Goal: Find specific page/section: Find specific page/section

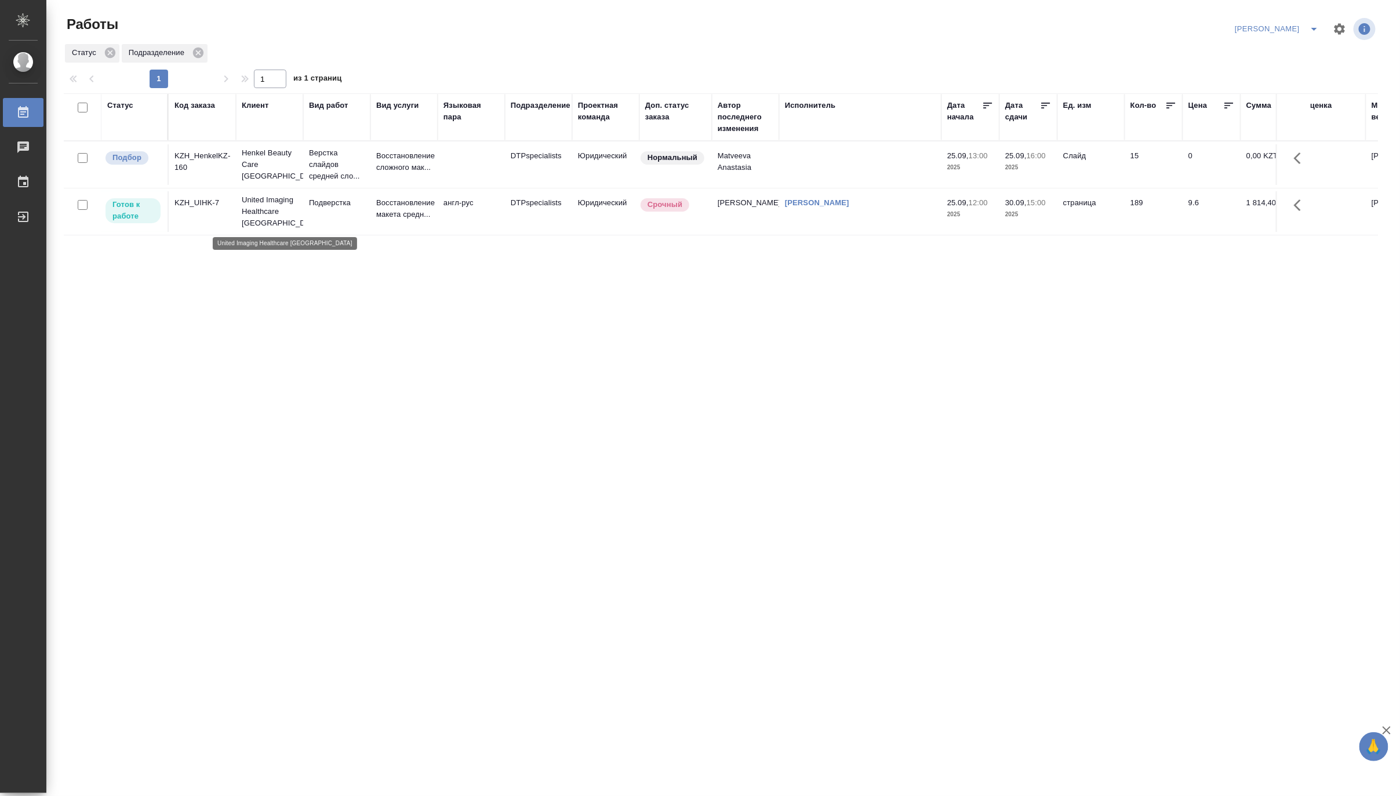
click at [285, 207] on p "United Imaging Healthcare Kazakhstan" at bounding box center [270, 211] width 56 height 35
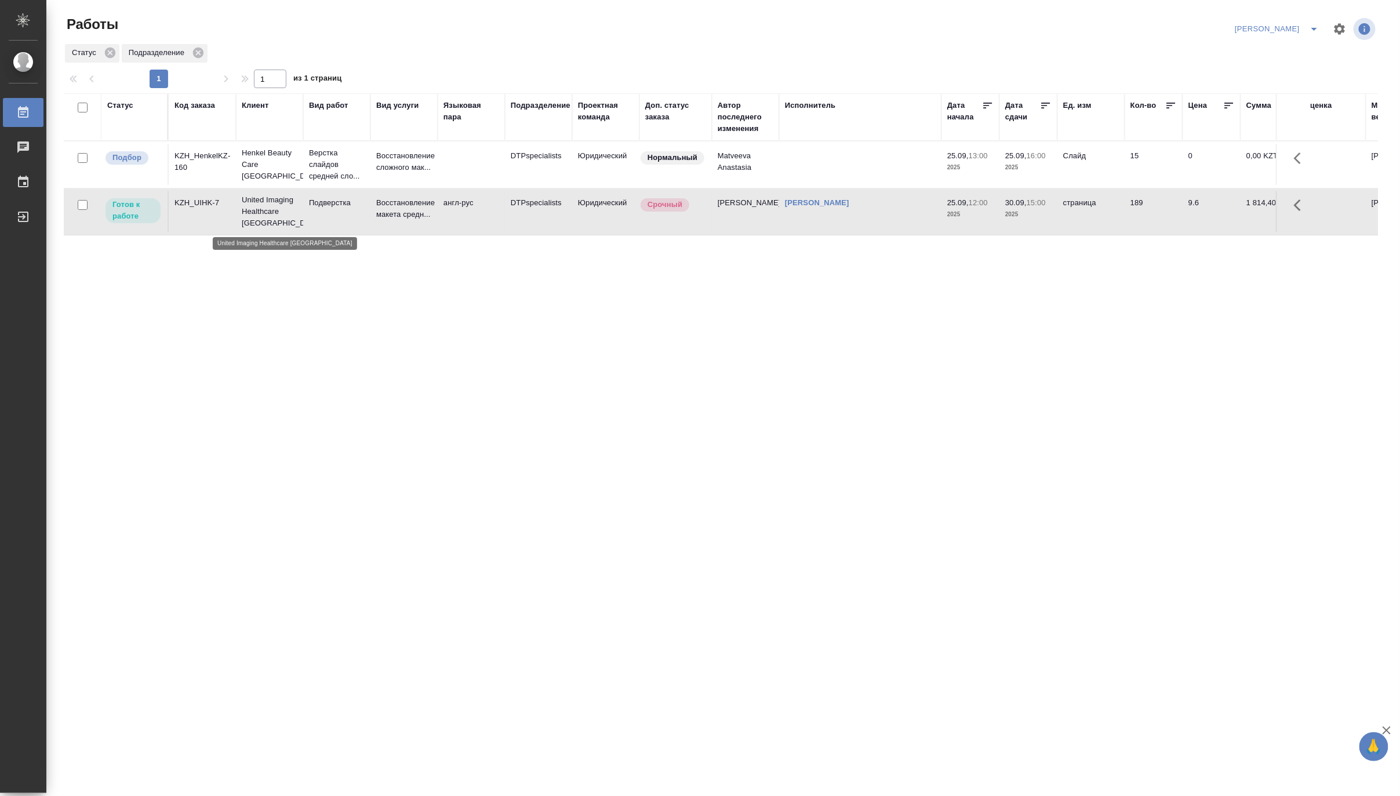
click at [285, 207] on p "United Imaging Healthcare Kazakhstan" at bounding box center [270, 211] width 56 height 35
click at [406, 213] on p "Восстановление макета средн..." at bounding box center [404, 208] width 56 height 23
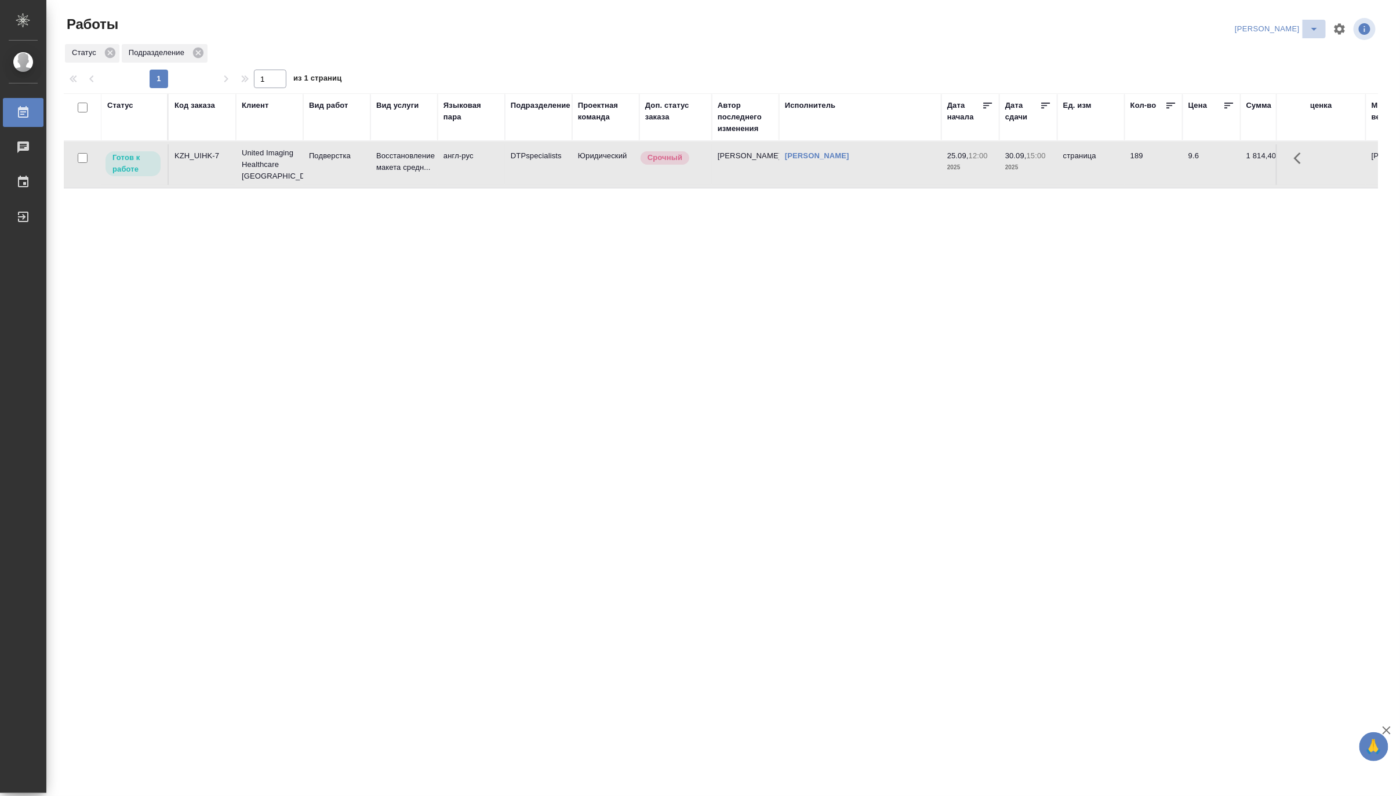
click at [1313, 26] on icon "split button" at bounding box center [1314, 29] width 14 height 14
click at [1272, 105] on li "Верстка и Дизайн" at bounding box center [1270, 108] width 111 height 19
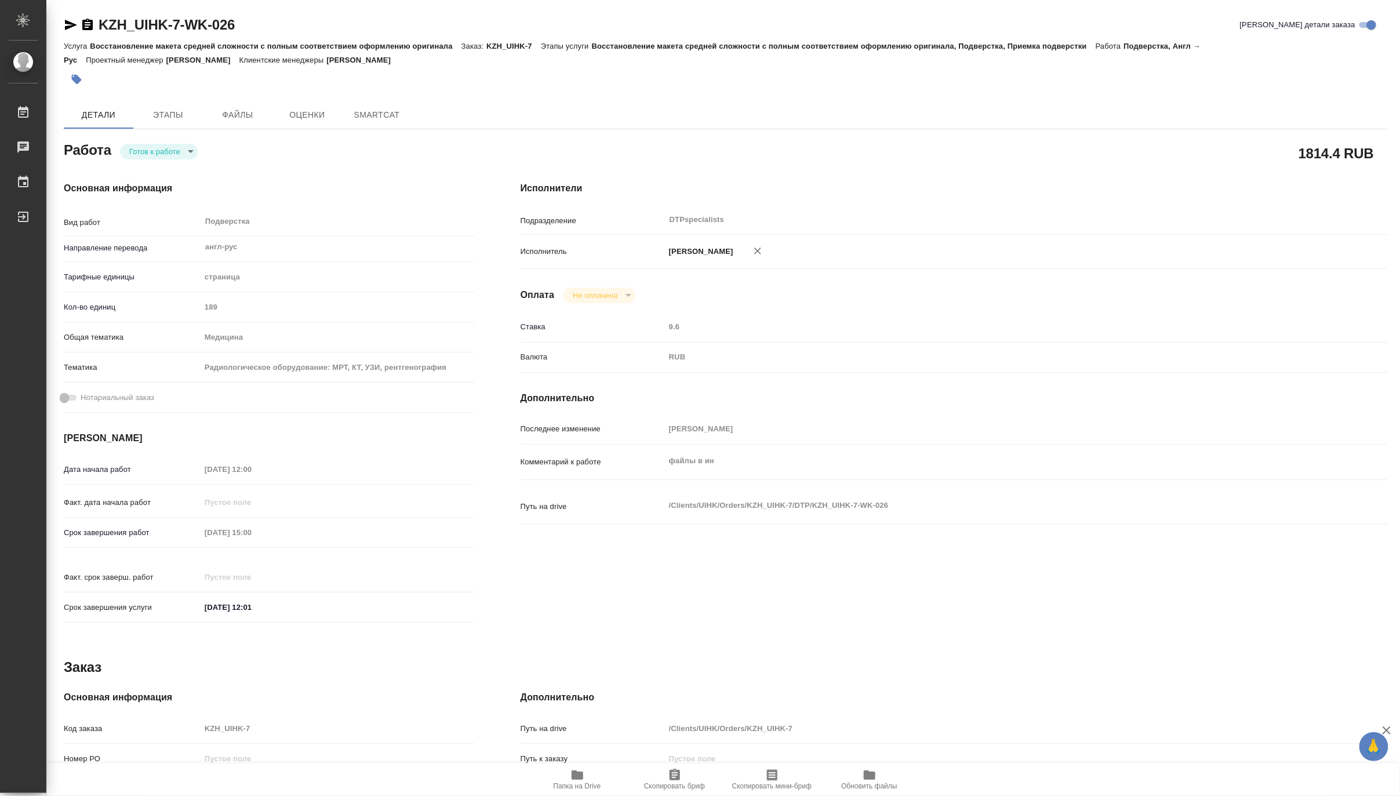
type textarea "x"
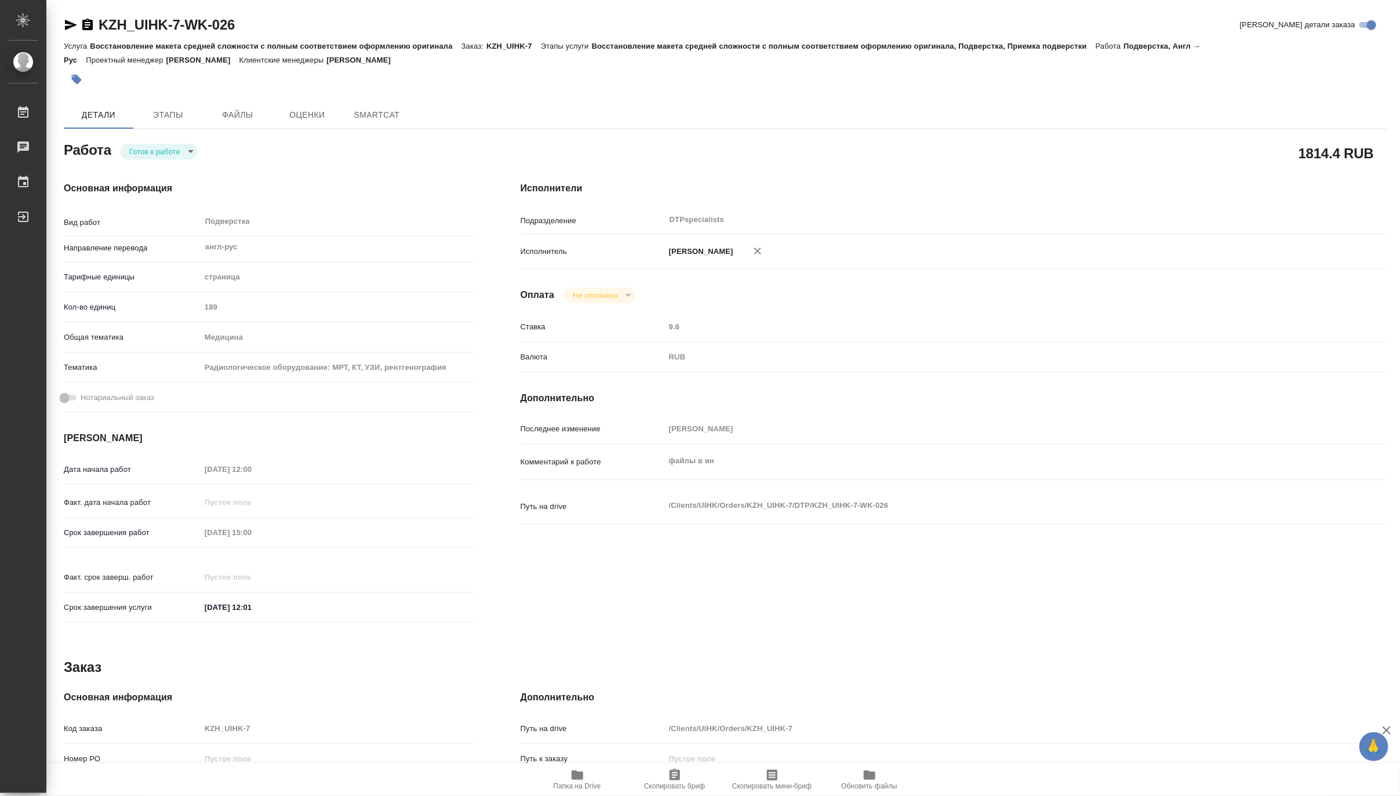
type textarea "x"
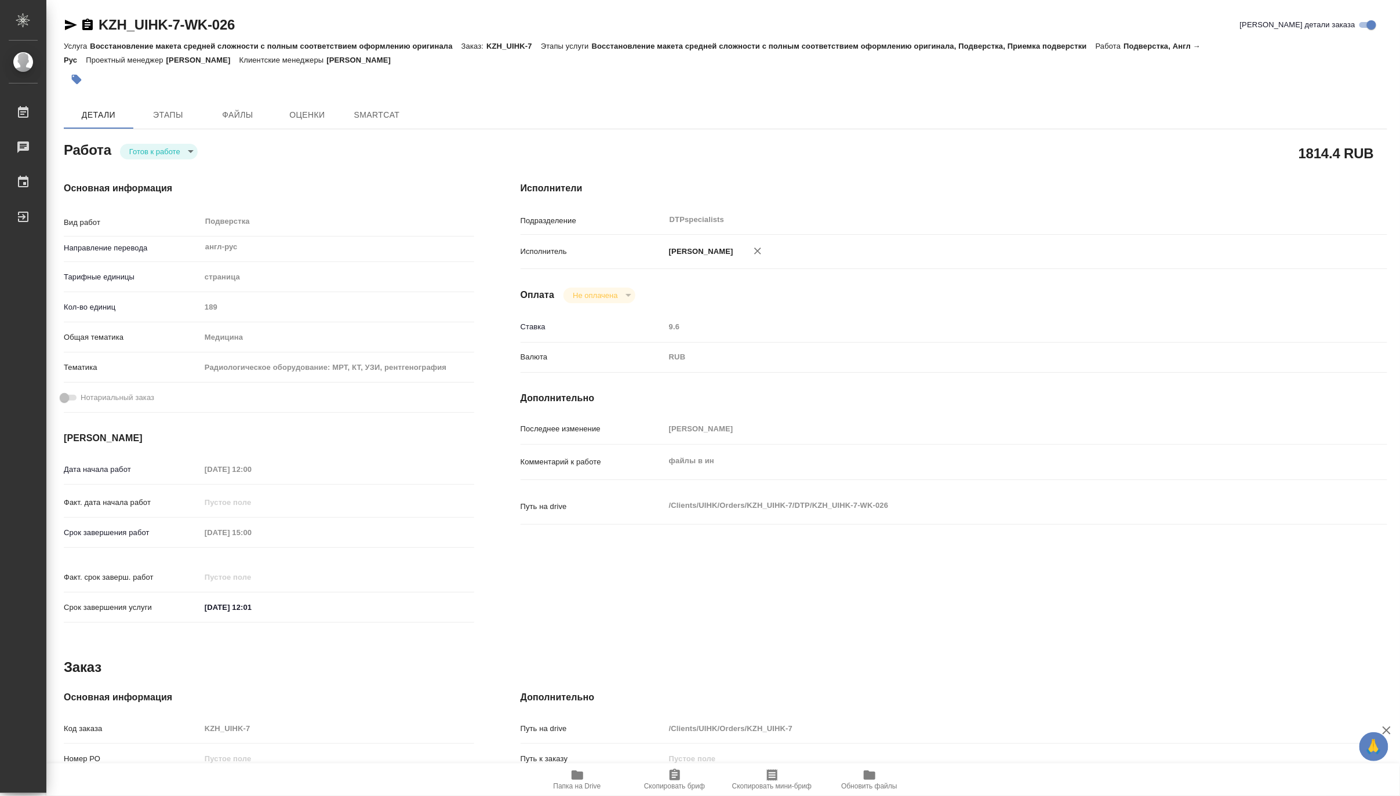
type textarea "x"
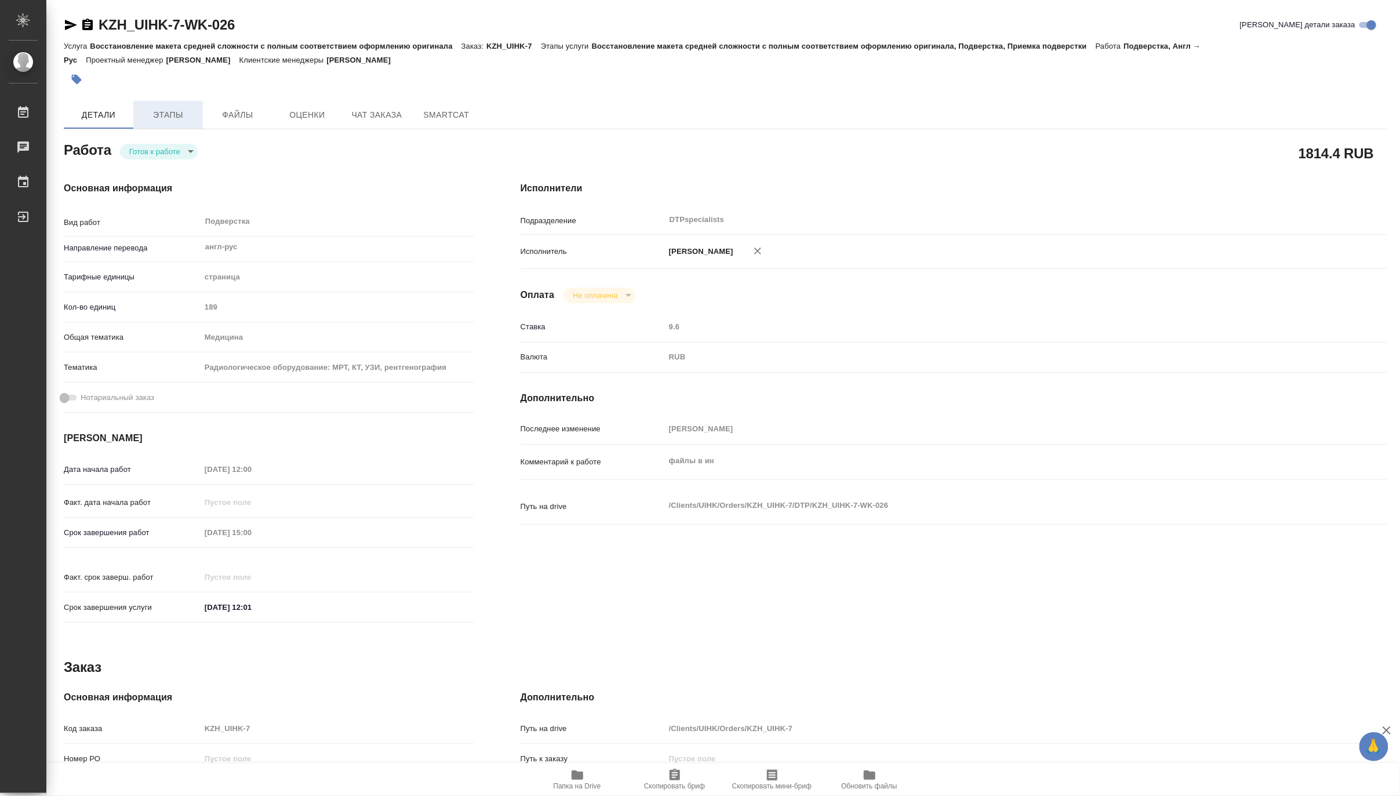
type textarea "x"
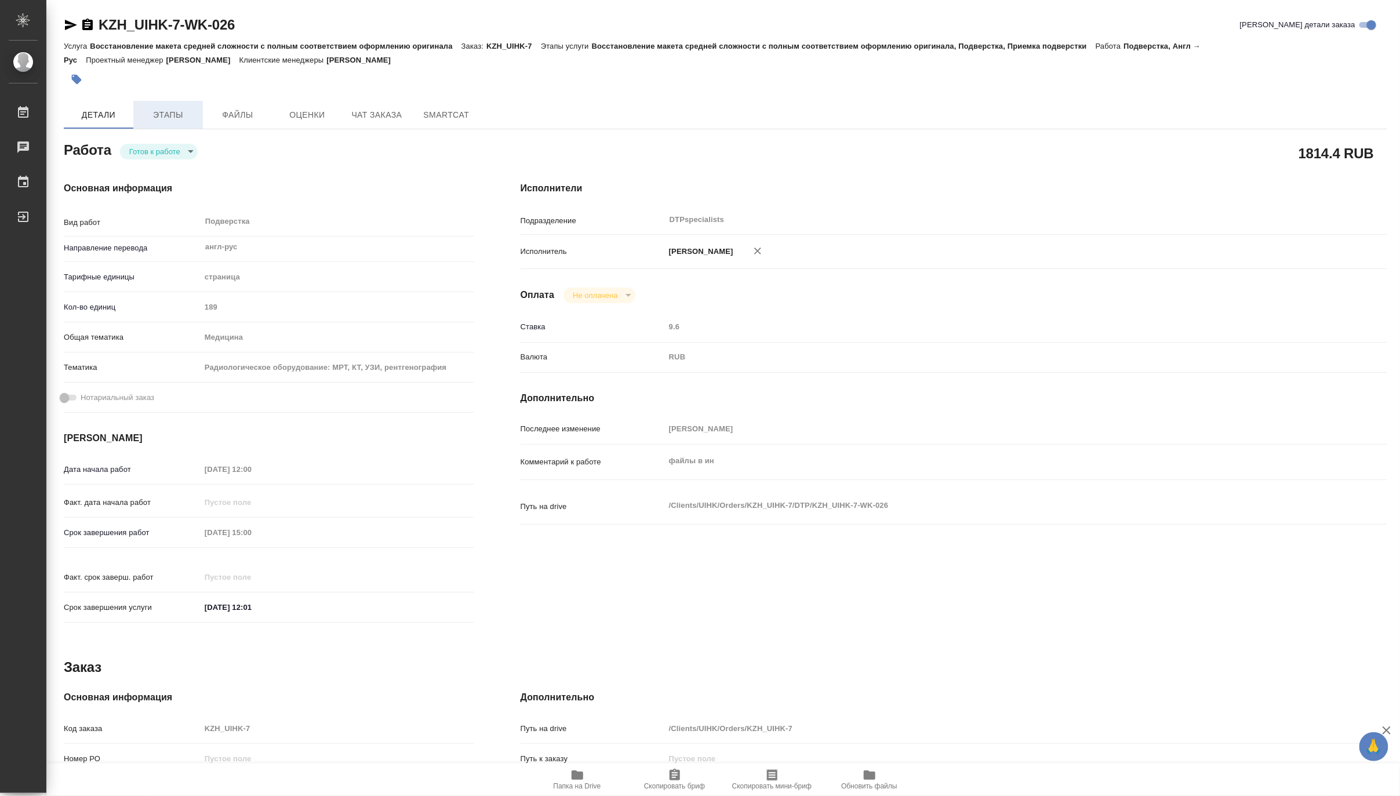
click at [174, 114] on span "Этапы" at bounding box center [168, 115] width 56 height 14
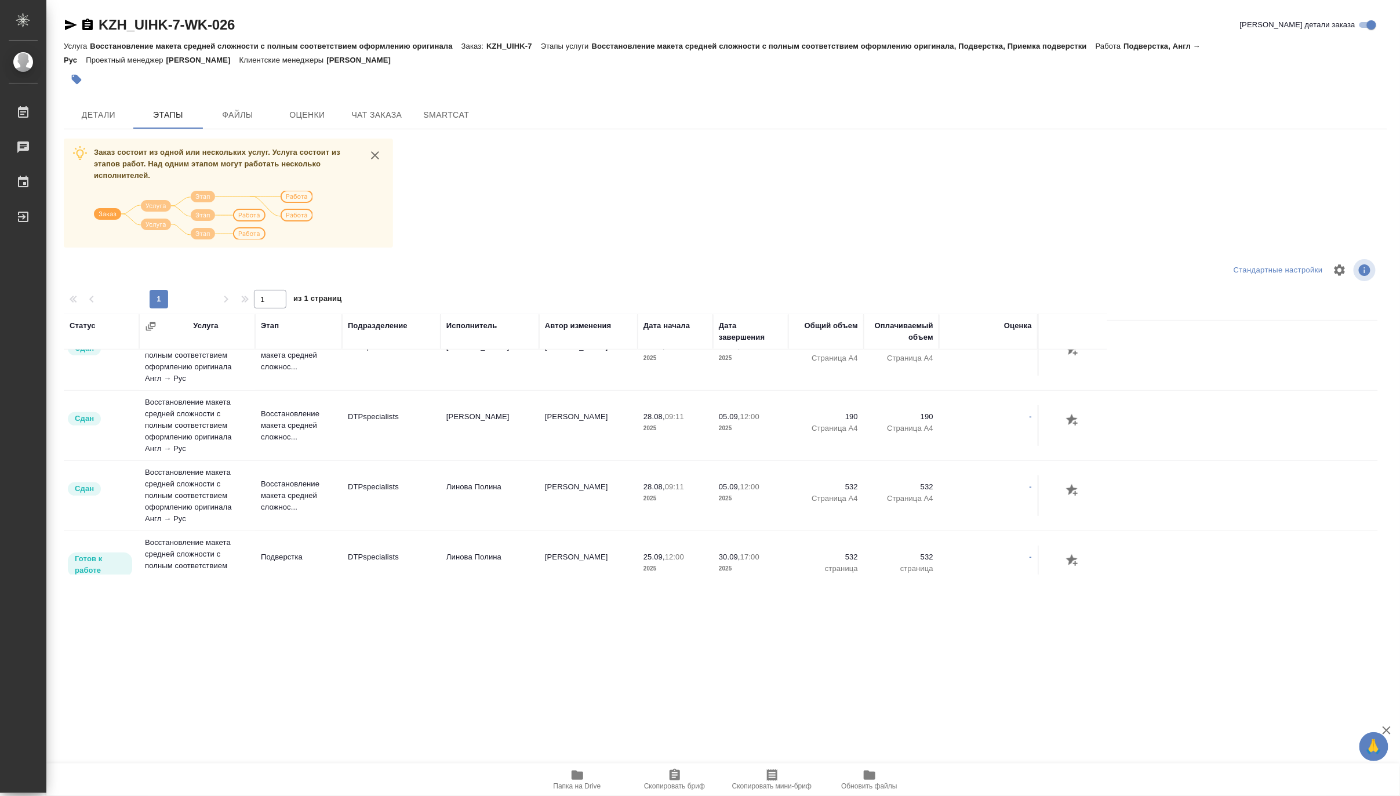
scroll to position [515, 0]
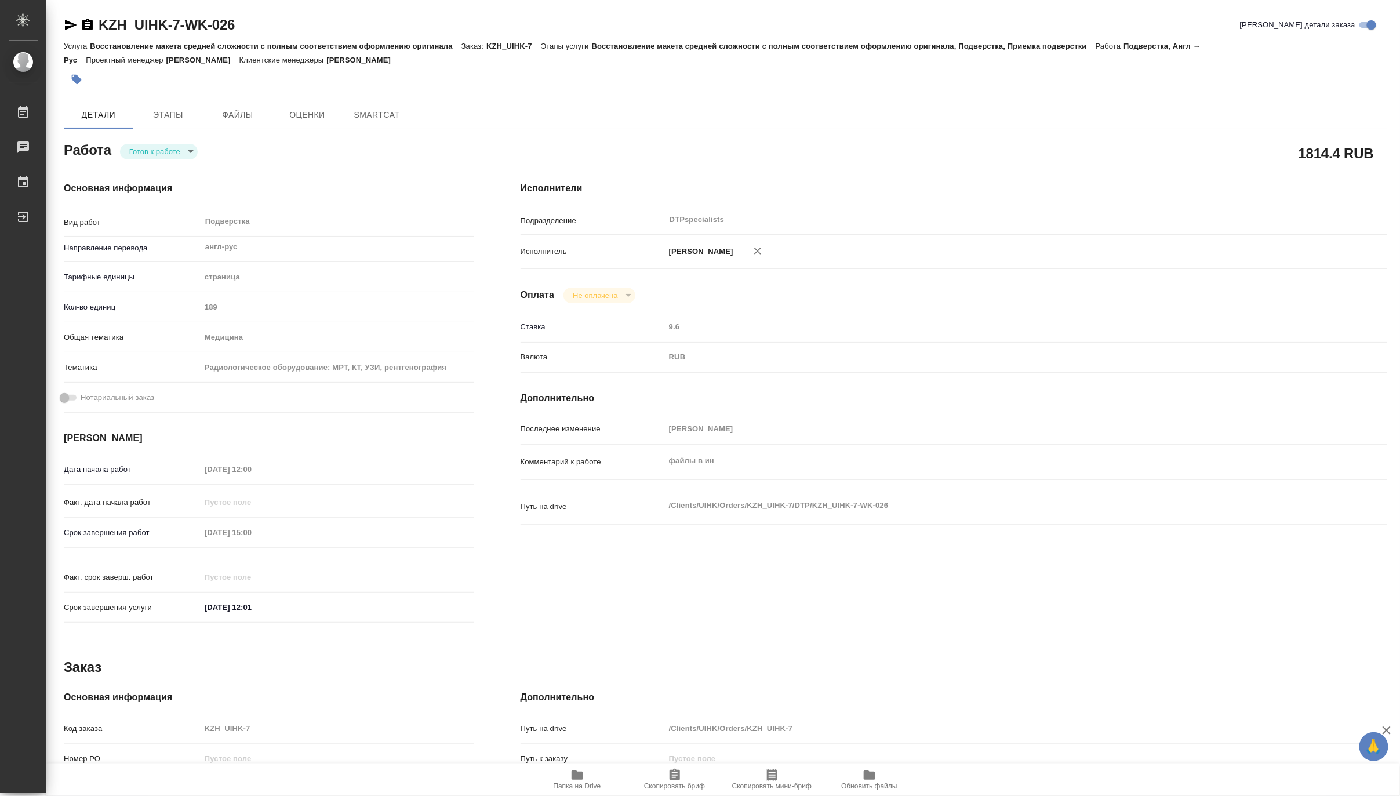
type textarea "x"
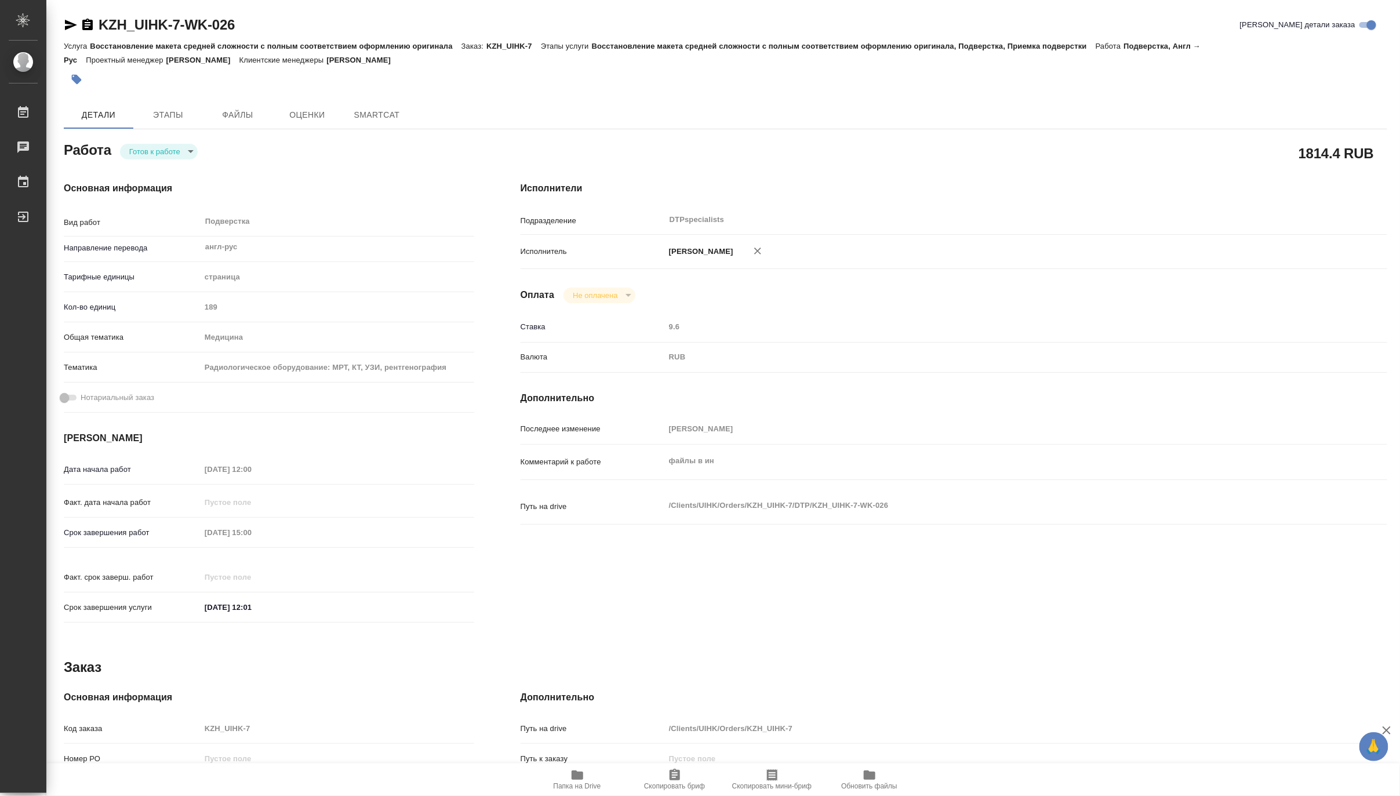
type textarea "x"
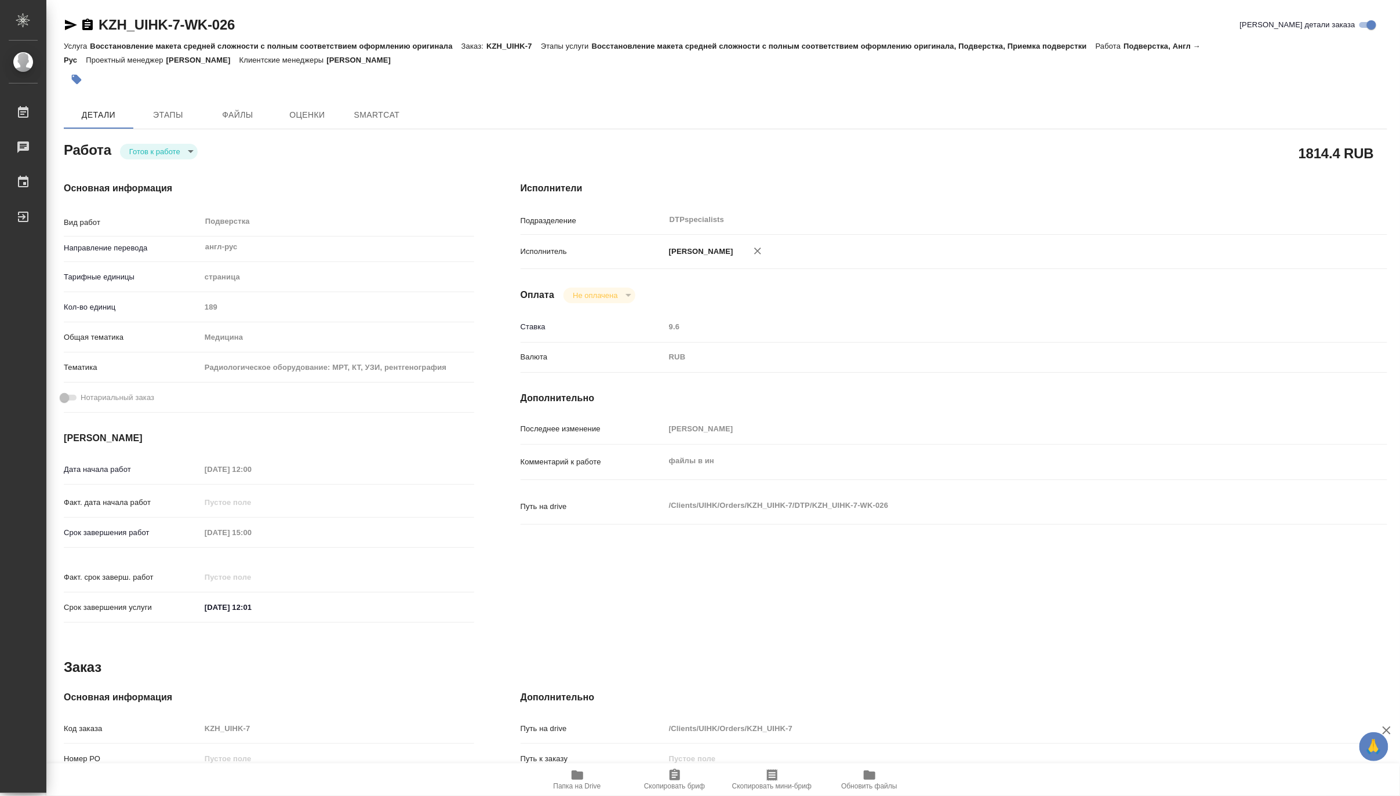
type textarea "x"
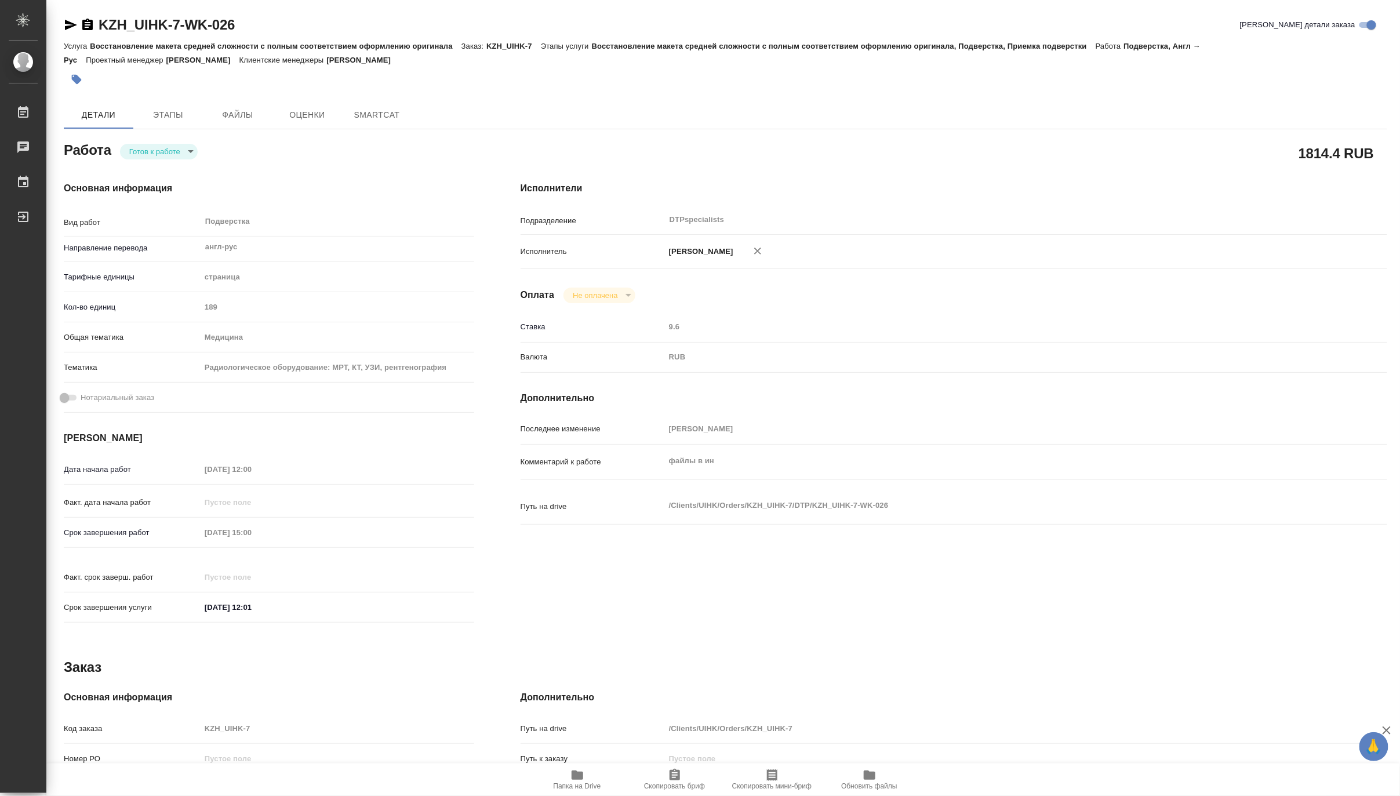
type textarea "x"
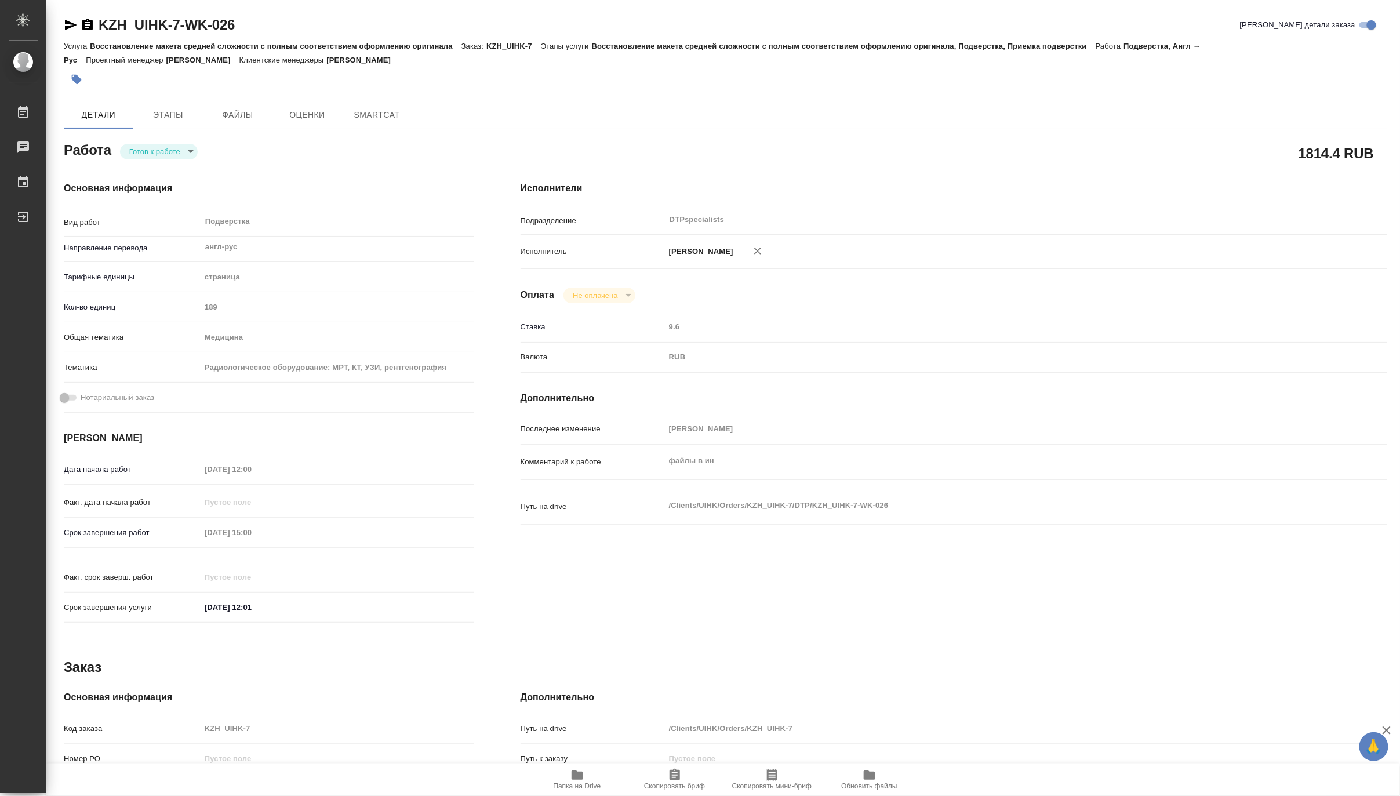
type textarea "x"
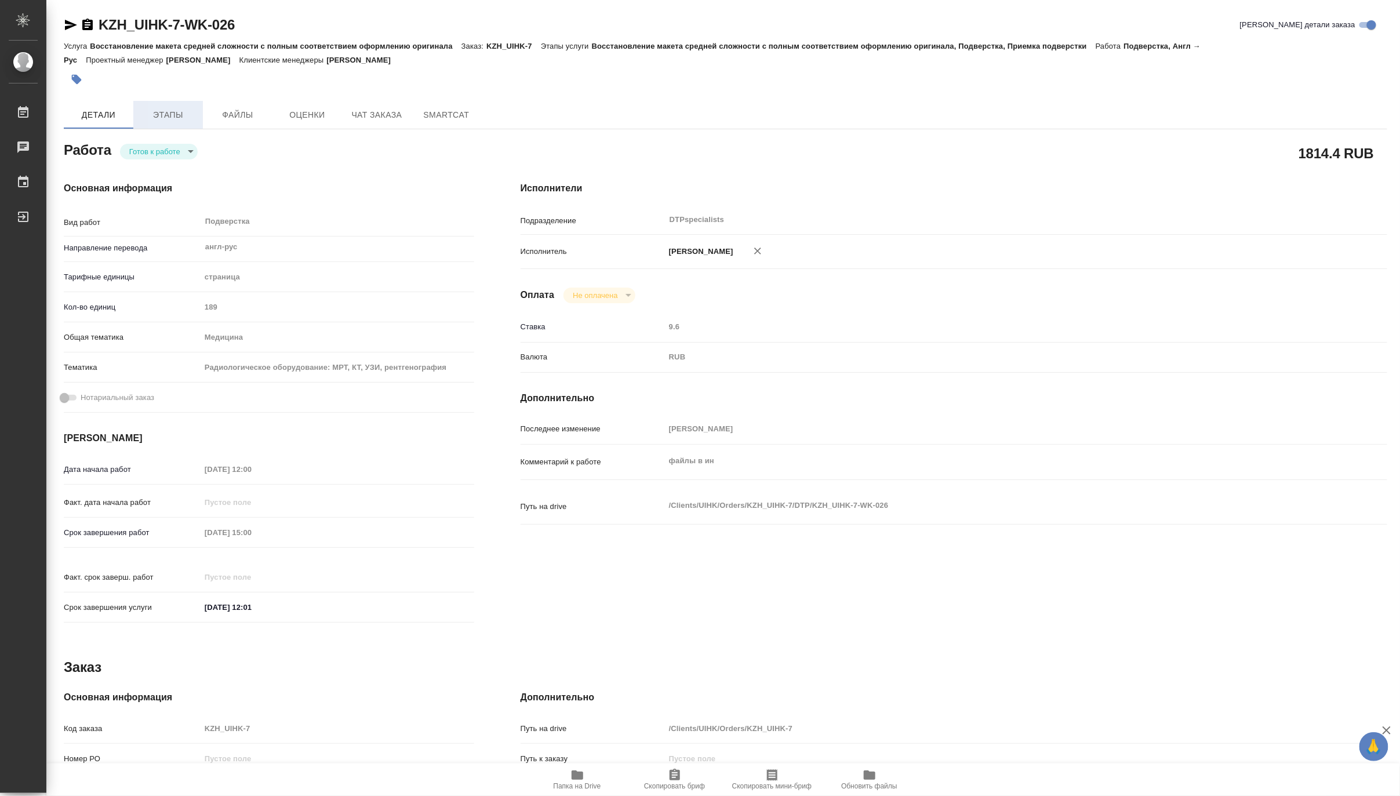
type textarea "x"
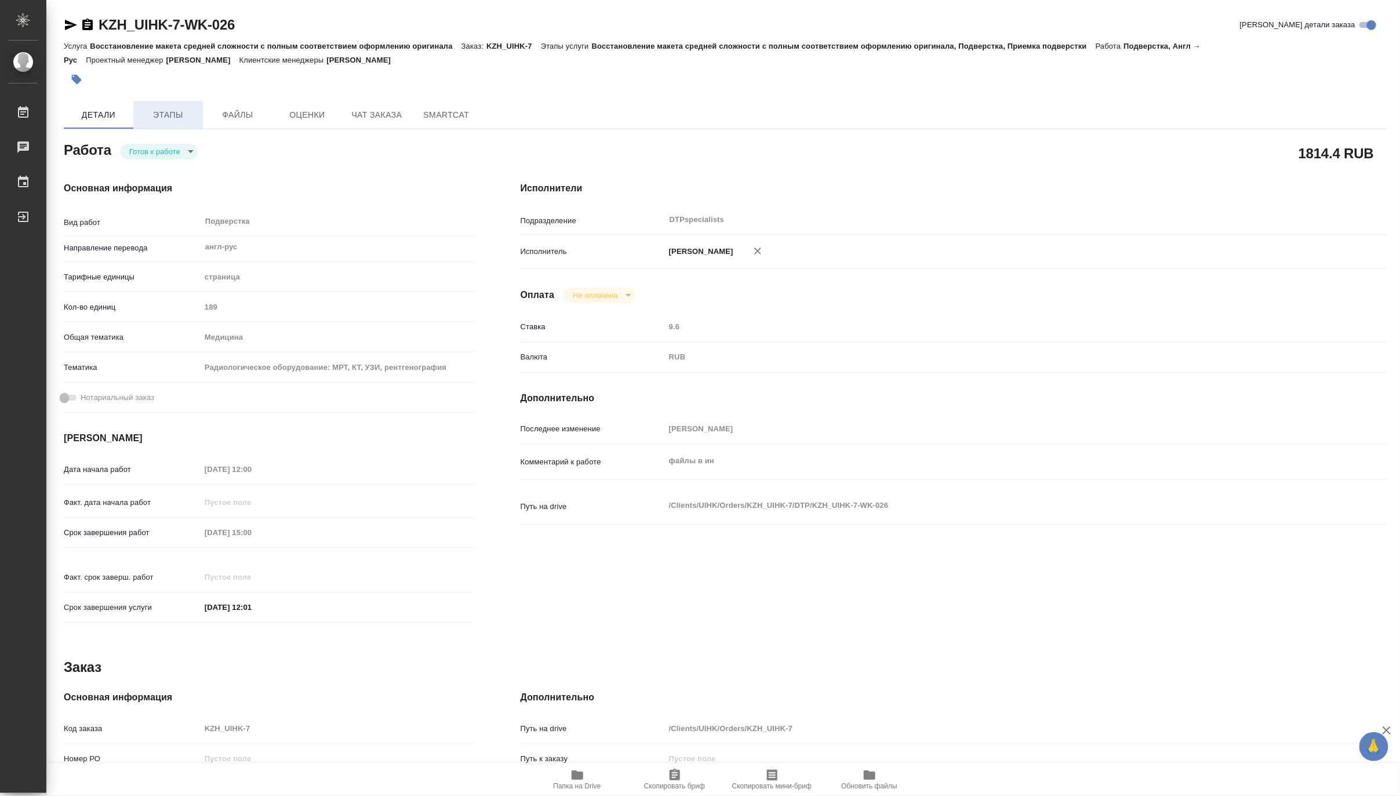
click at [169, 118] on span "Этапы" at bounding box center [168, 115] width 56 height 14
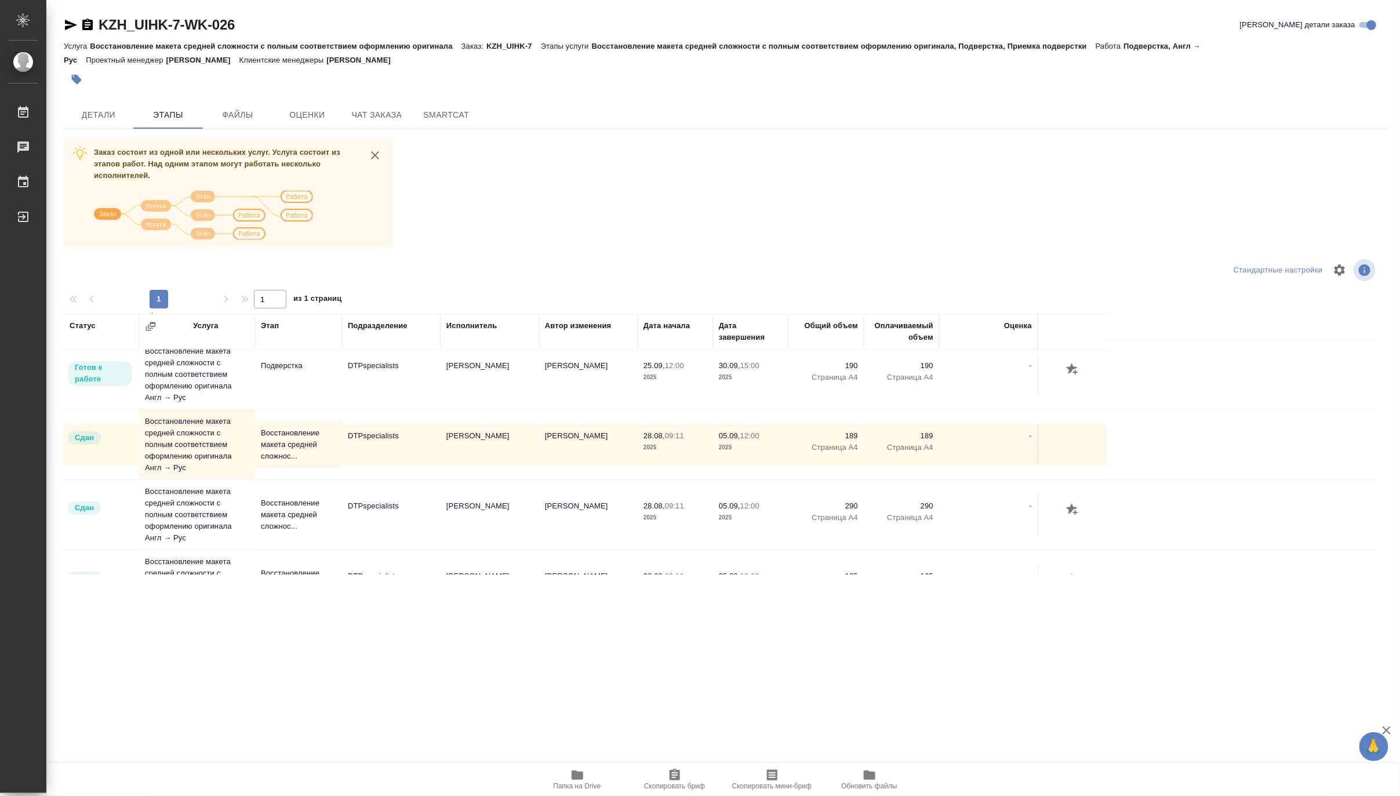
scroll to position [257, 0]
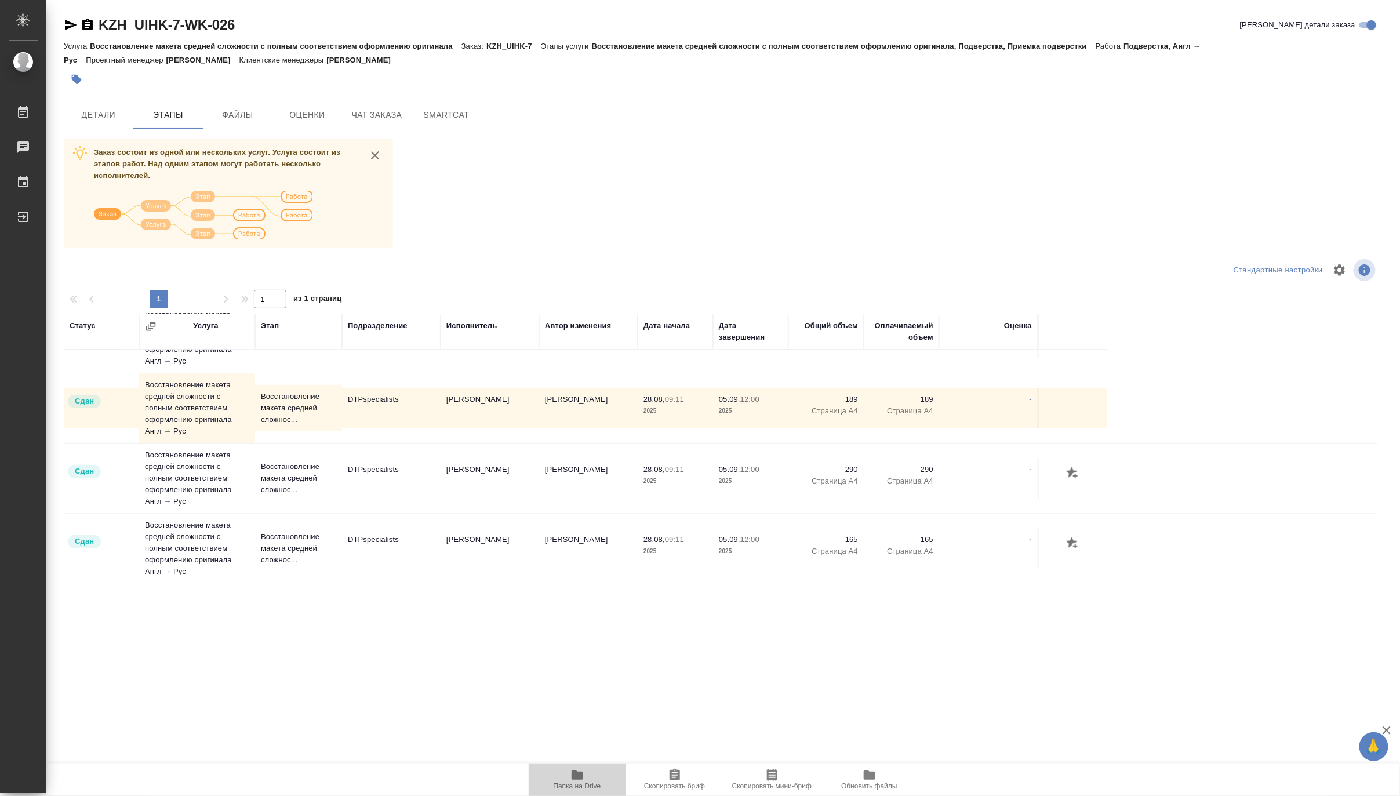
click at [582, 778] on icon "button" at bounding box center [577, 774] width 12 height 9
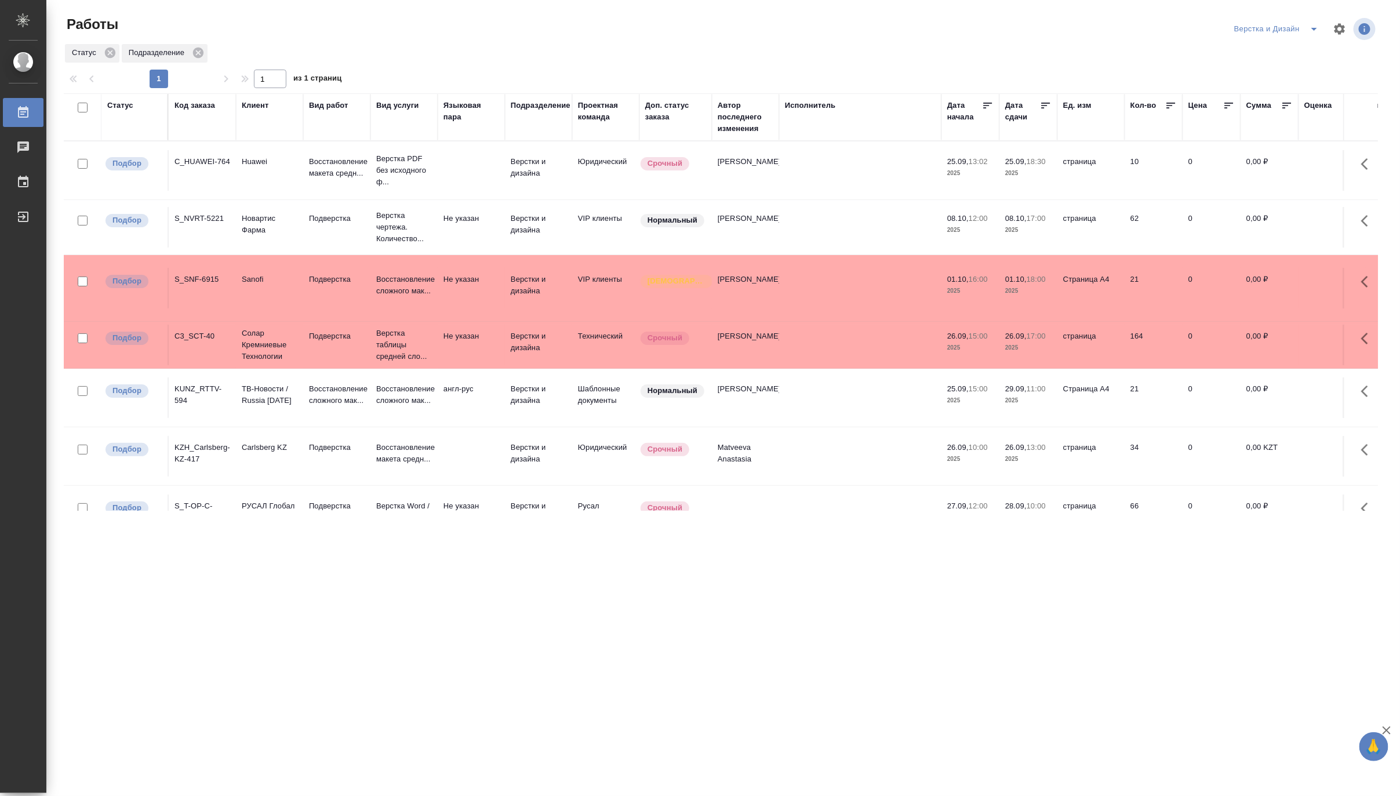
click at [1315, 22] on icon "split button" at bounding box center [1314, 29] width 14 height 14
click at [1258, 122] on li "DTPLight" at bounding box center [1283, 126] width 111 height 19
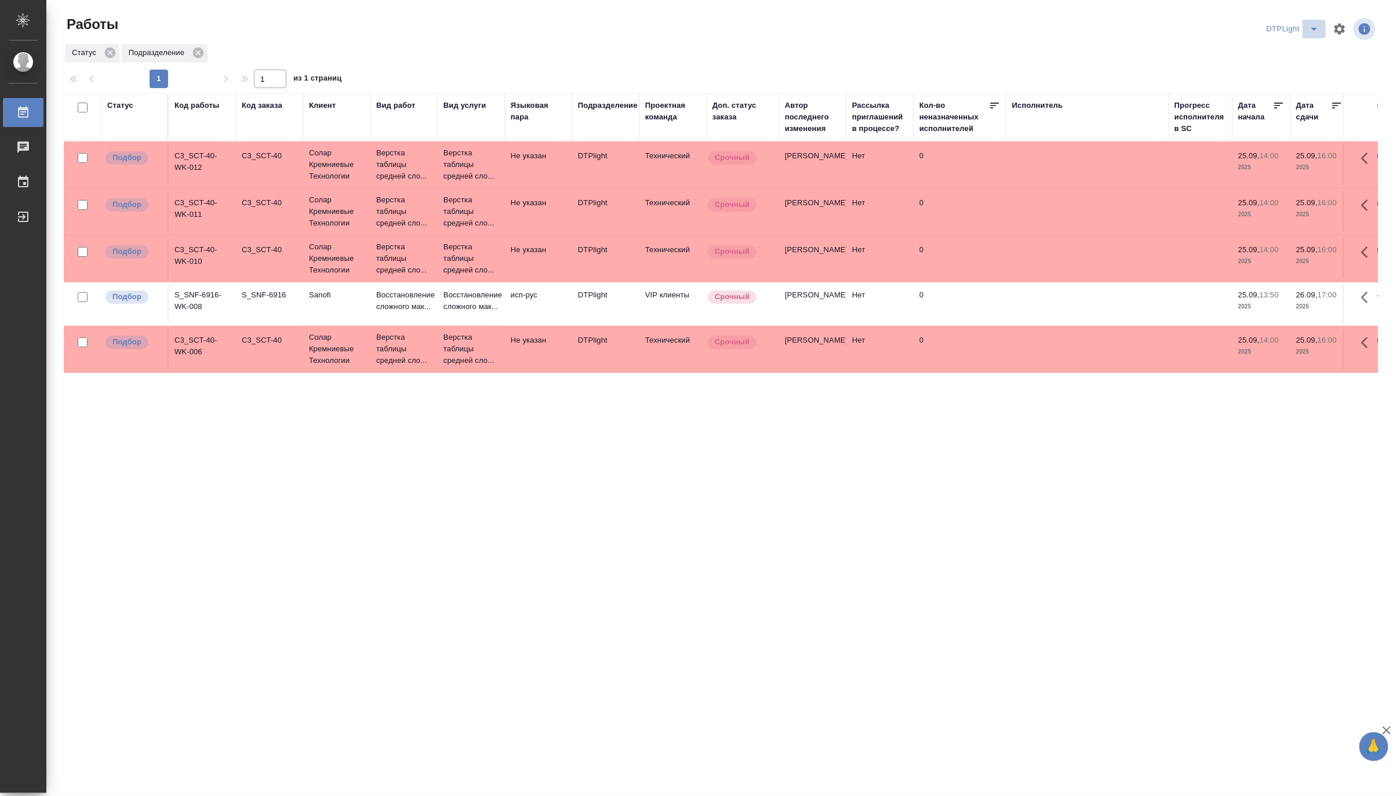
click at [1316, 26] on icon "split button" at bounding box center [1314, 29] width 14 height 14
click at [1308, 84] on li "[PERSON_NAME]" at bounding box center [1299, 89] width 111 height 19
